Goal: Task Accomplishment & Management: Use online tool/utility

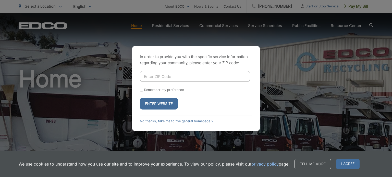
click at [159, 76] on input "Enter ZIP Code" at bounding box center [195, 76] width 110 height 11
type input "92118"
click at [160, 105] on button "Enter Website" at bounding box center [159, 104] width 38 height 12
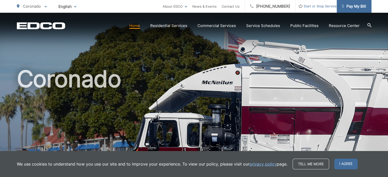
click at [362, 6] on span "Pay My Bill" at bounding box center [354, 6] width 24 height 6
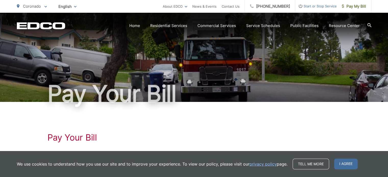
scroll to position [51, 0]
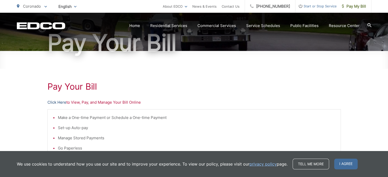
click at [58, 103] on link "Click Here" at bounding box center [56, 103] width 19 height 6
